Goal: Information Seeking & Learning: Learn about a topic

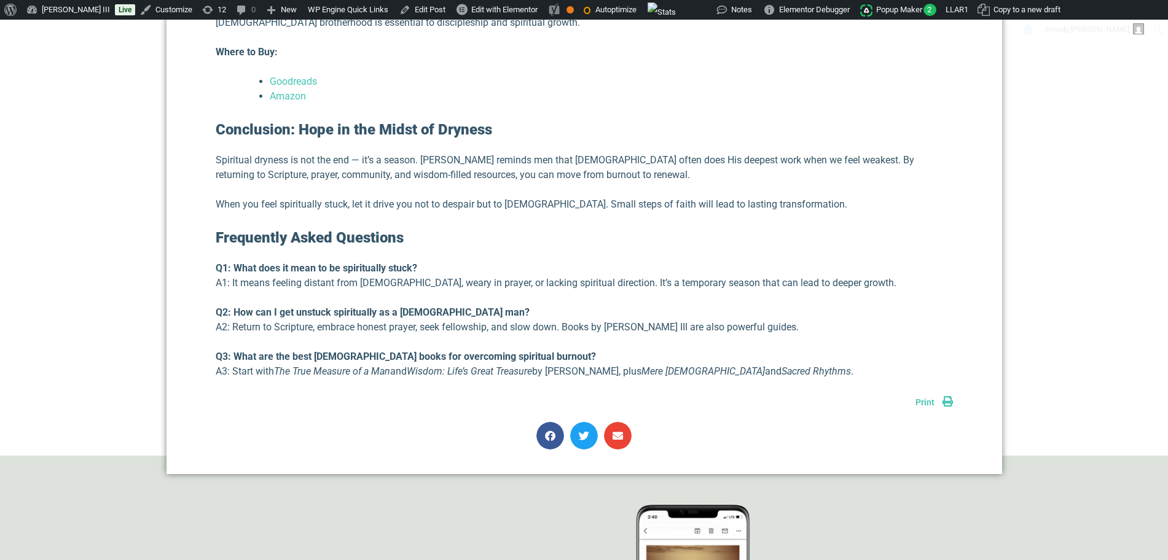
scroll to position [2871, 0]
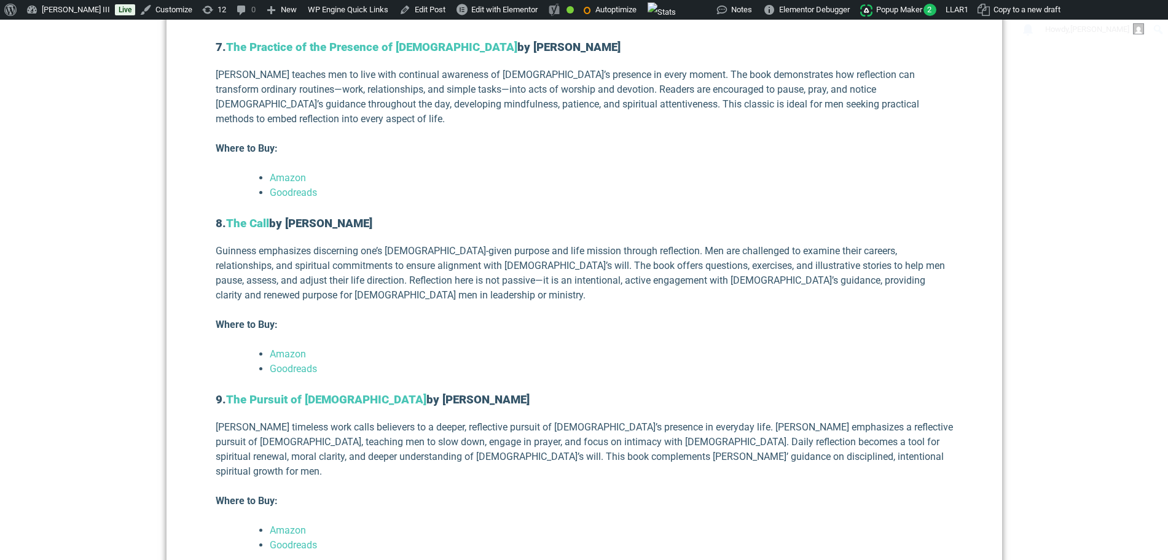
scroll to position [3207, 0]
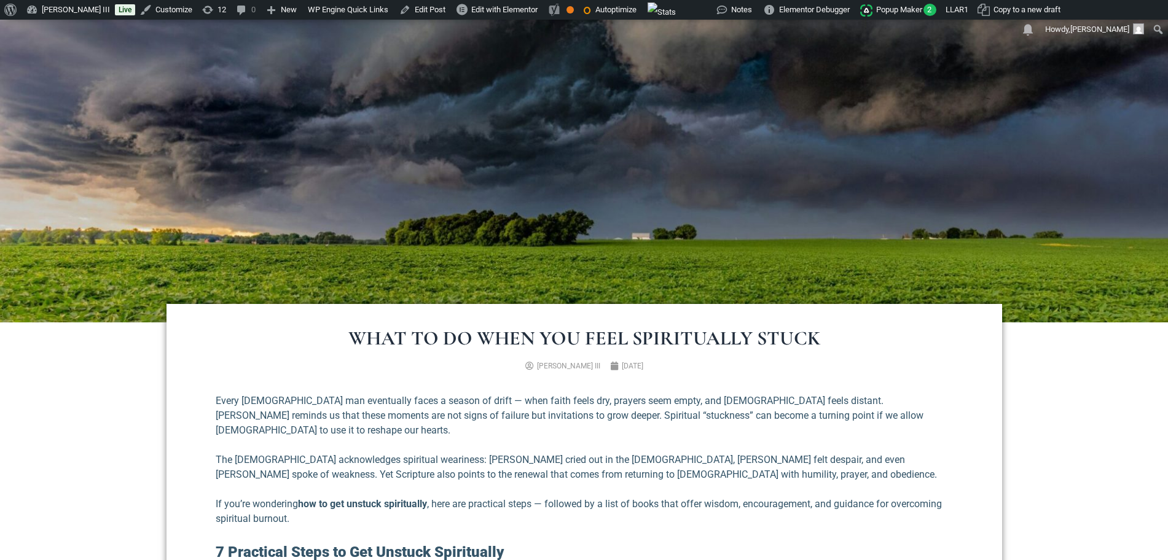
scroll to position [139, 0]
